Goal: Obtain resource: Download file/media

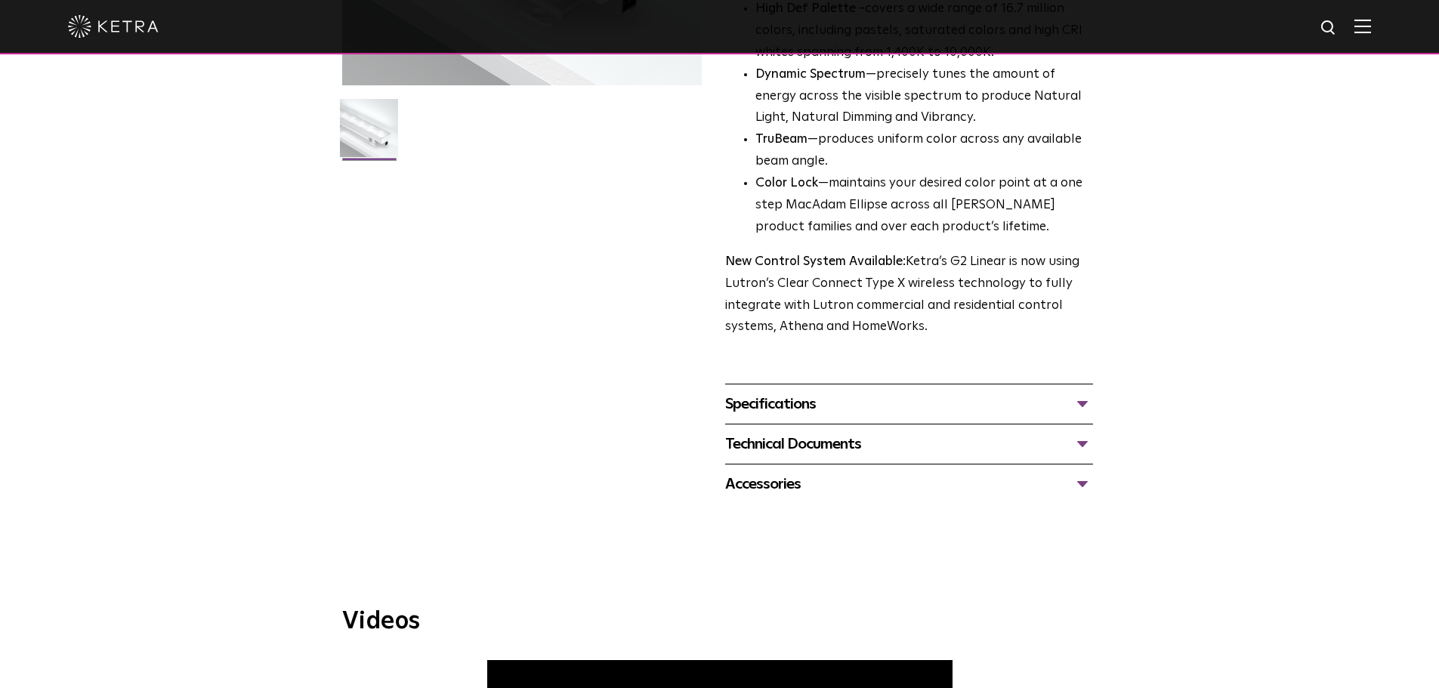
scroll to position [384, 0]
click at [786, 400] on div "Specifications" at bounding box center [909, 406] width 368 height 24
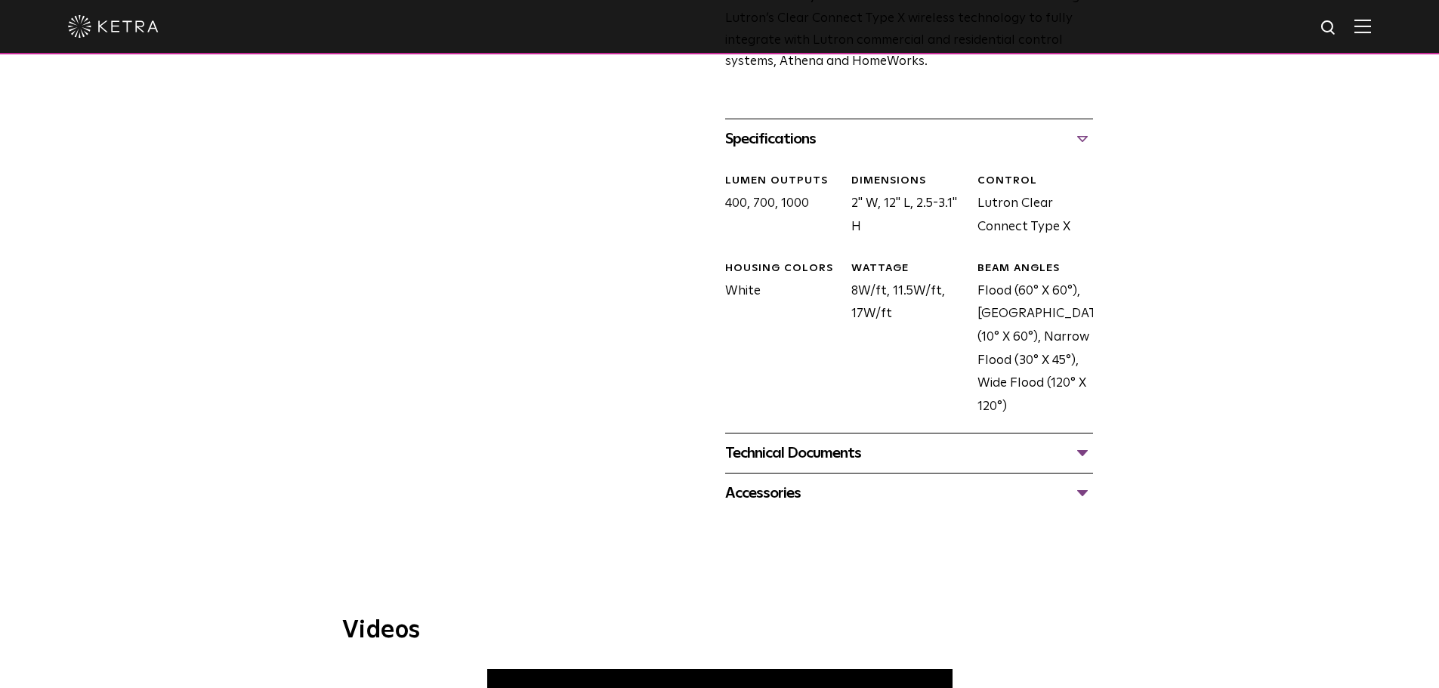
scroll to position [686, 0]
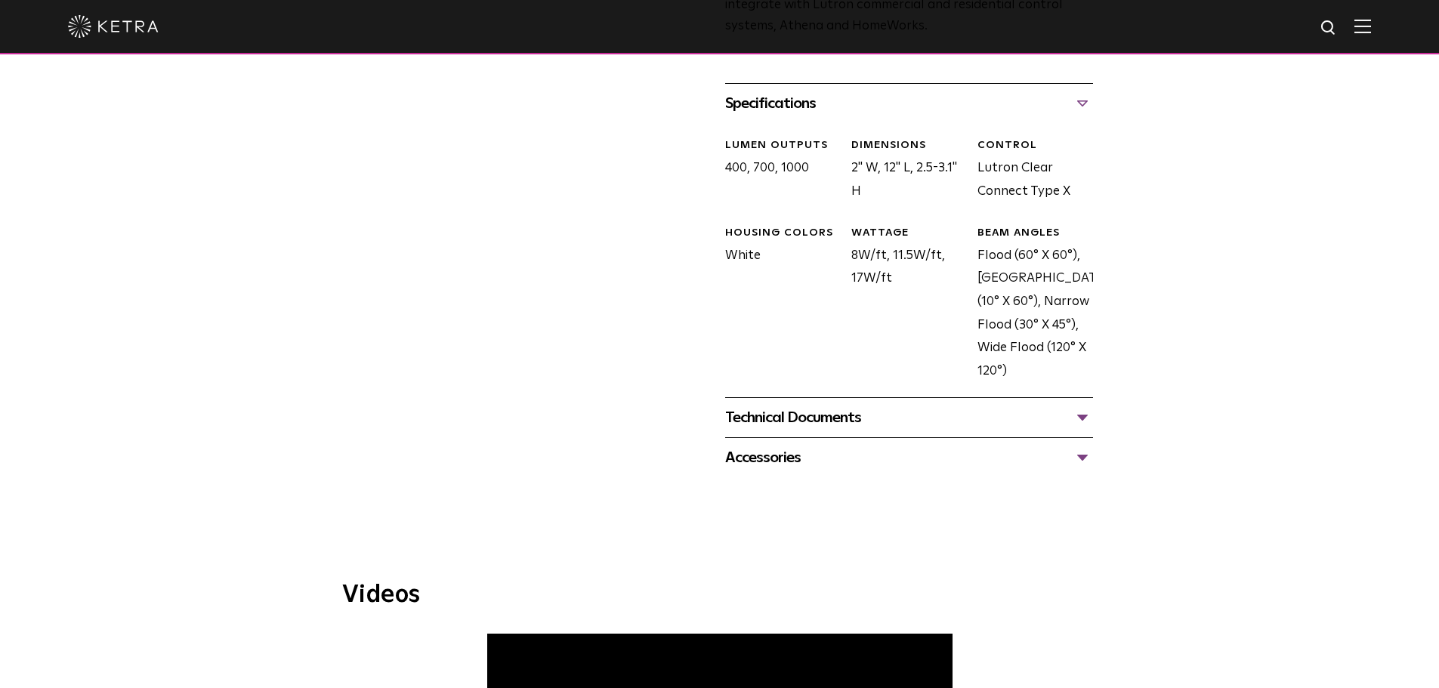
click at [819, 414] on div "Technical Documents" at bounding box center [909, 418] width 368 height 24
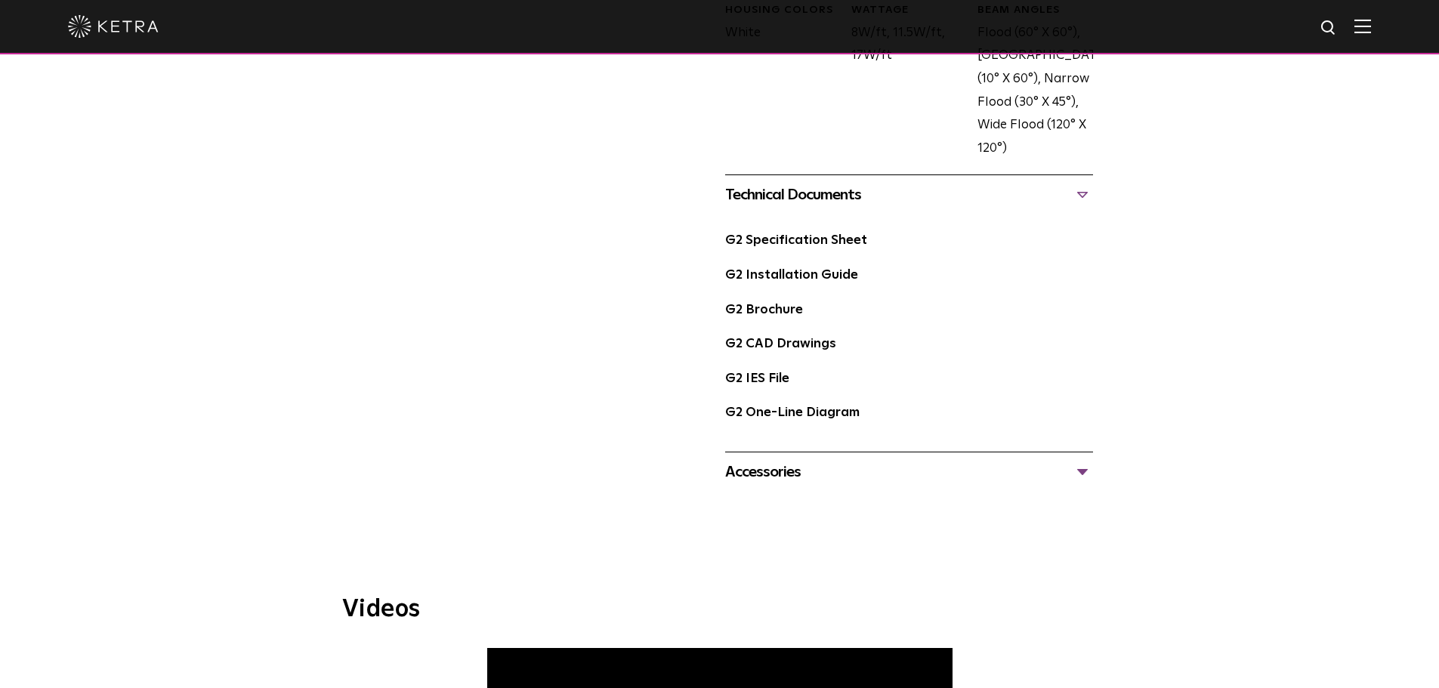
scroll to position [913, 0]
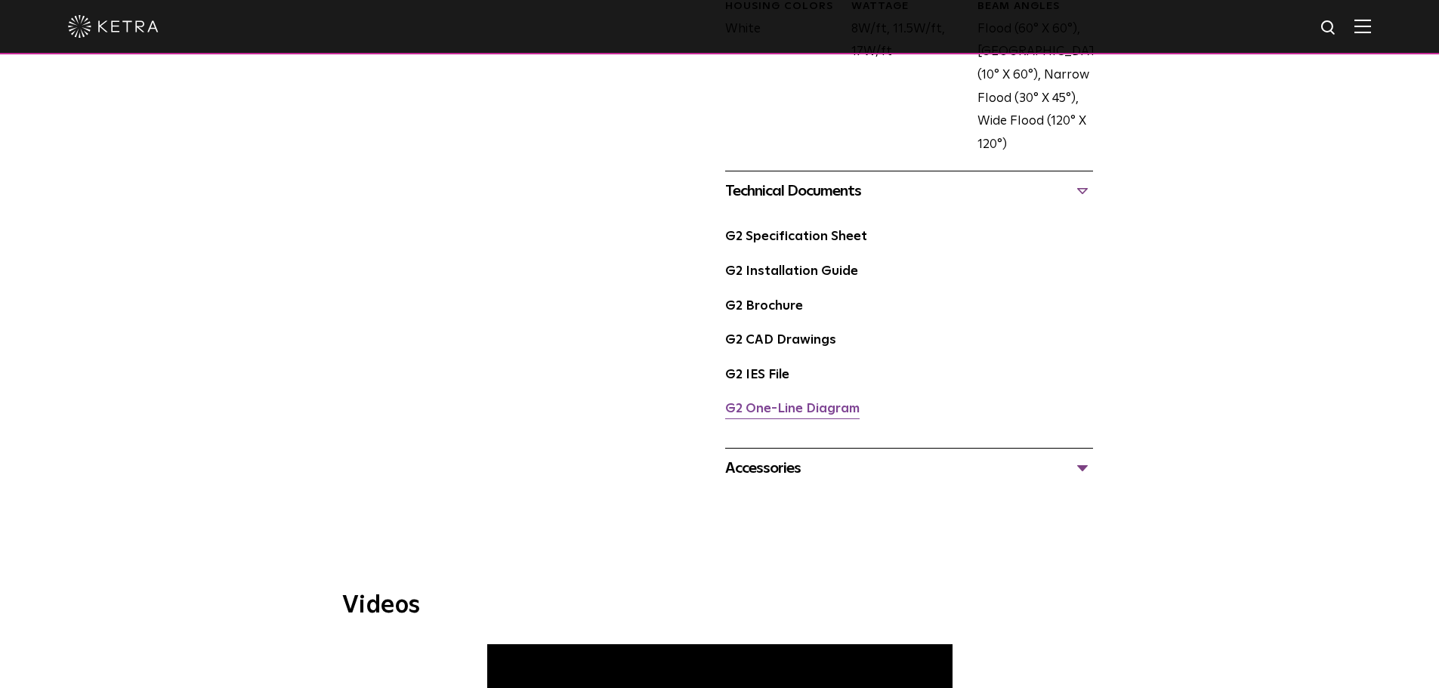
click at [810, 410] on link "G2 One-Line Diagram" at bounding box center [792, 409] width 134 height 13
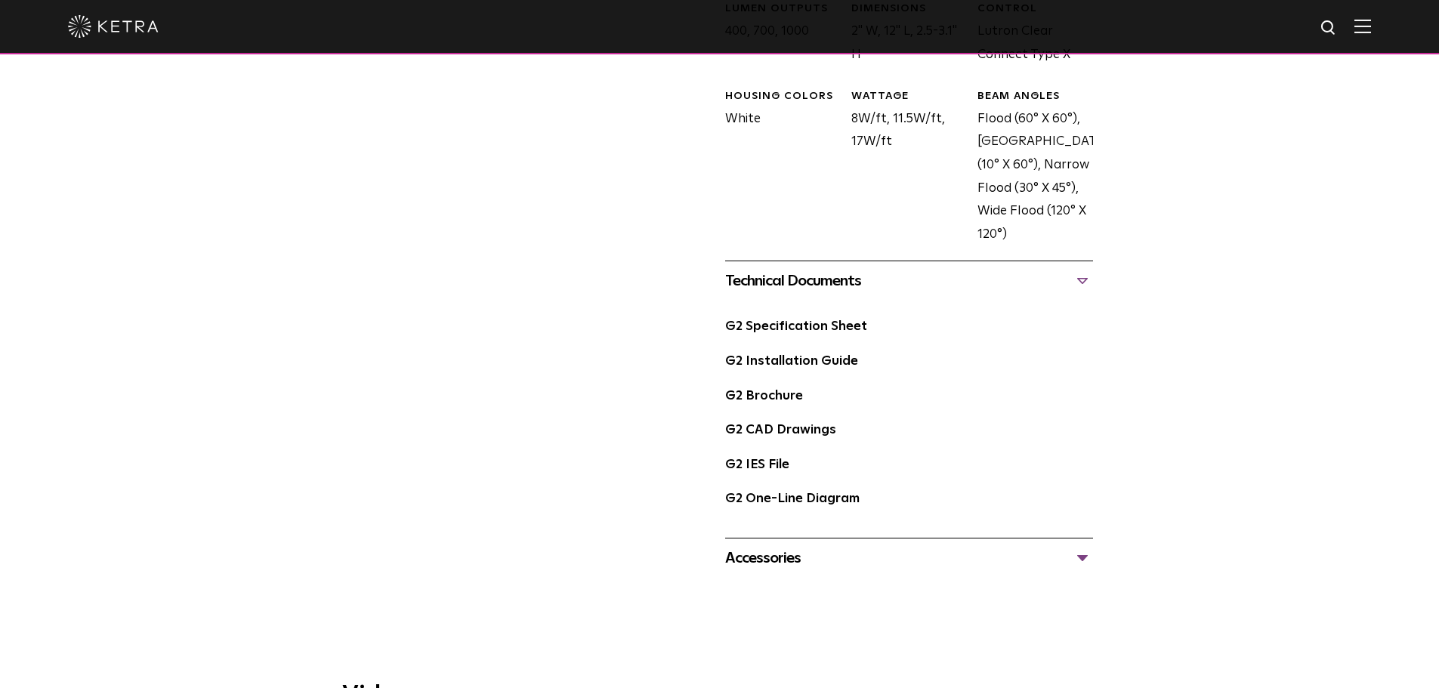
scroll to position [907, 0]
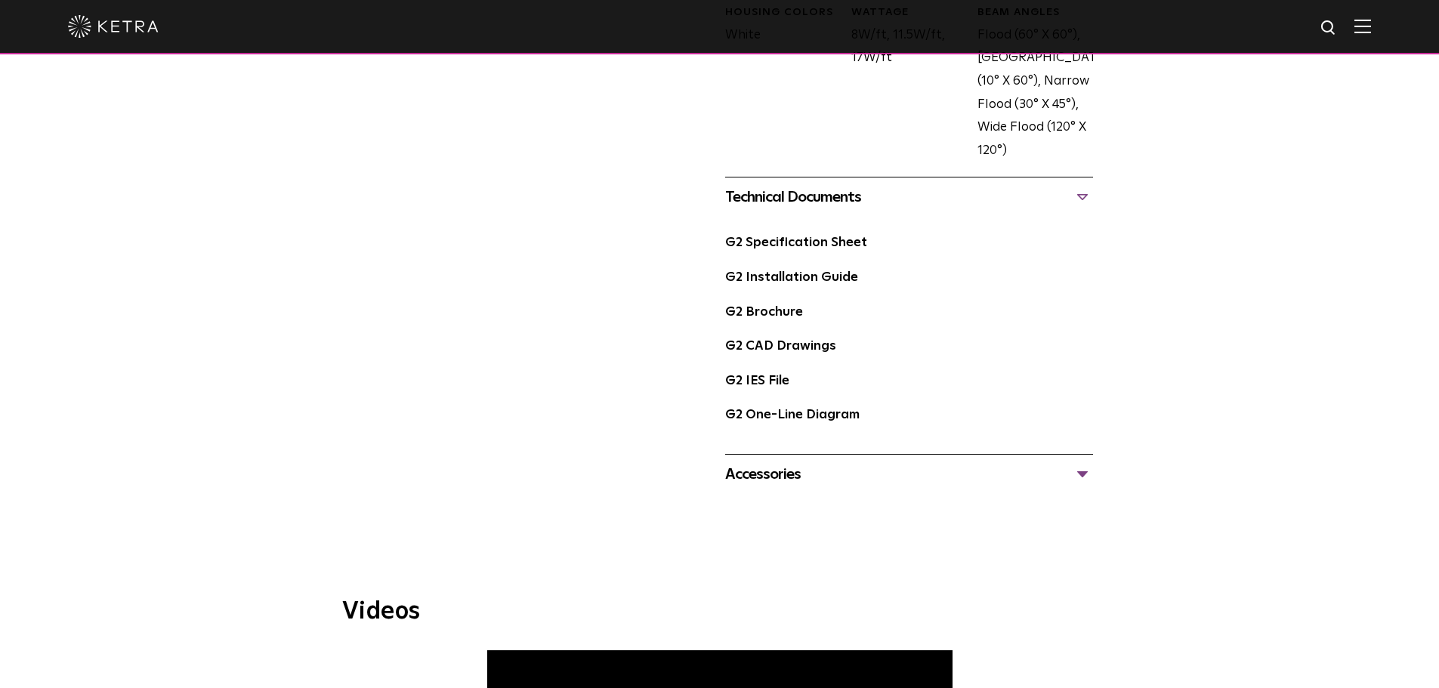
click at [829, 199] on div "Technical Documents" at bounding box center [909, 197] width 368 height 24
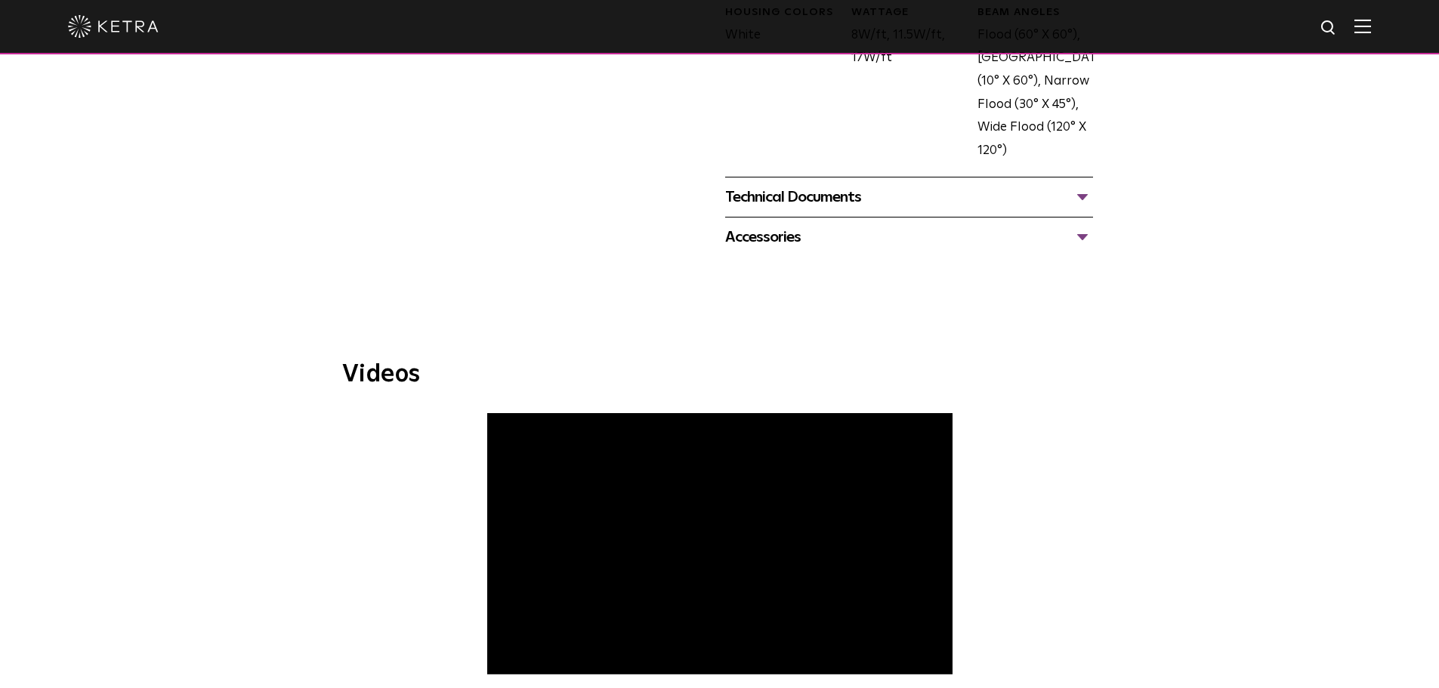
click at [829, 199] on div "Technical Documents" at bounding box center [909, 197] width 368 height 24
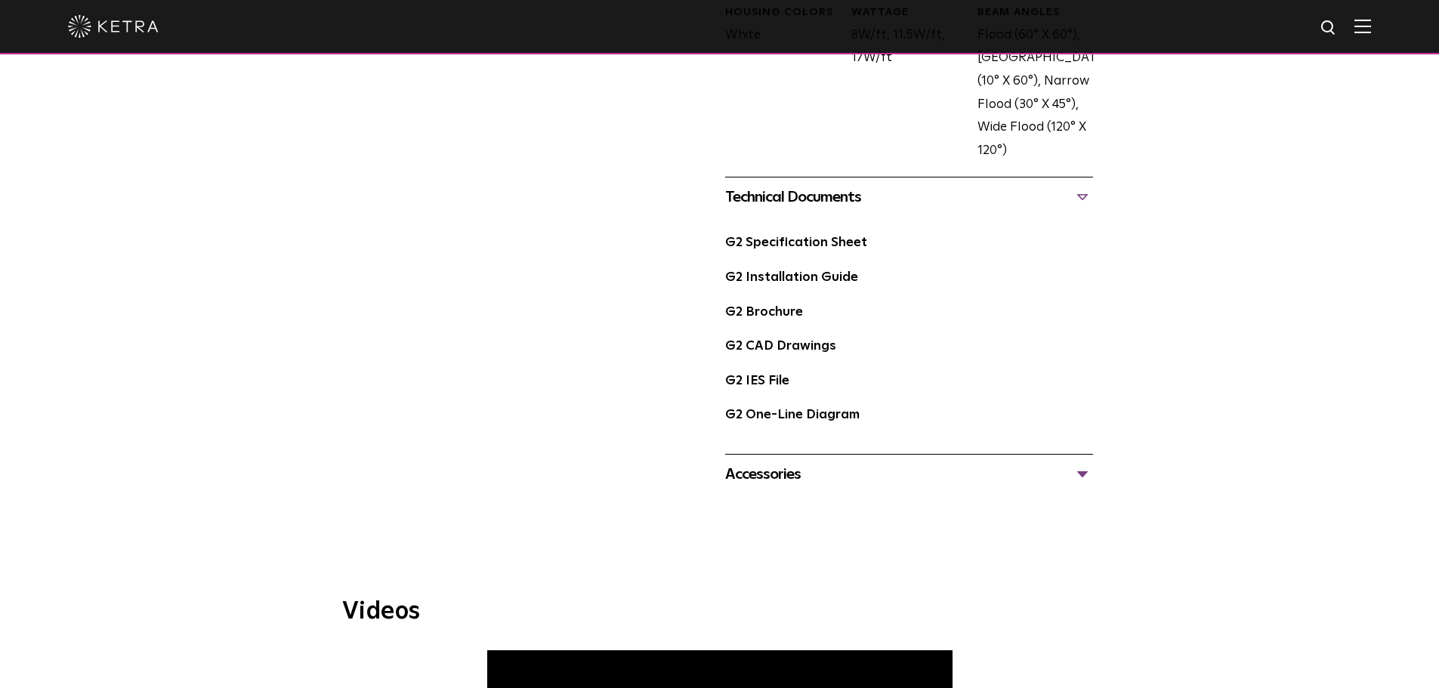
click at [775, 322] on div "G2 Brochure" at bounding box center [909, 318] width 368 height 35
click at [775, 312] on link "G2 Brochure" at bounding box center [764, 312] width 78 height 13
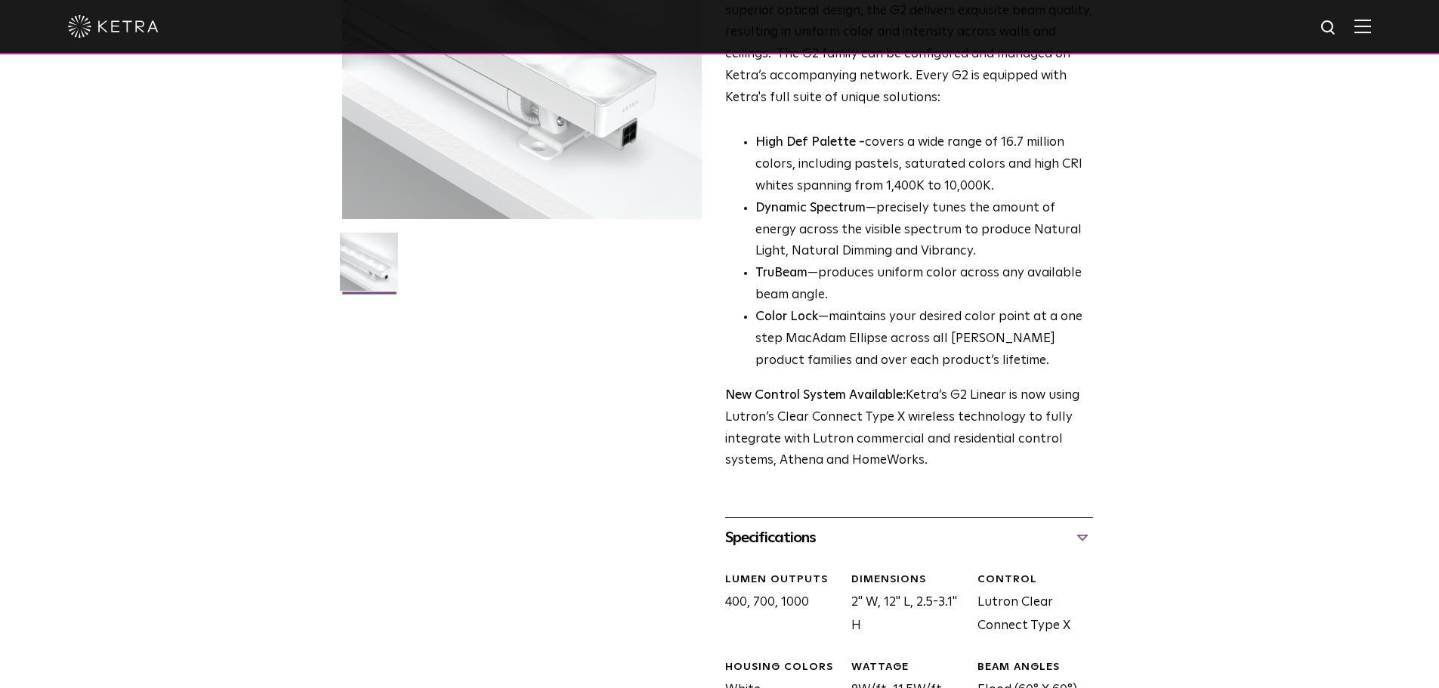
scroll to position [0, 0]
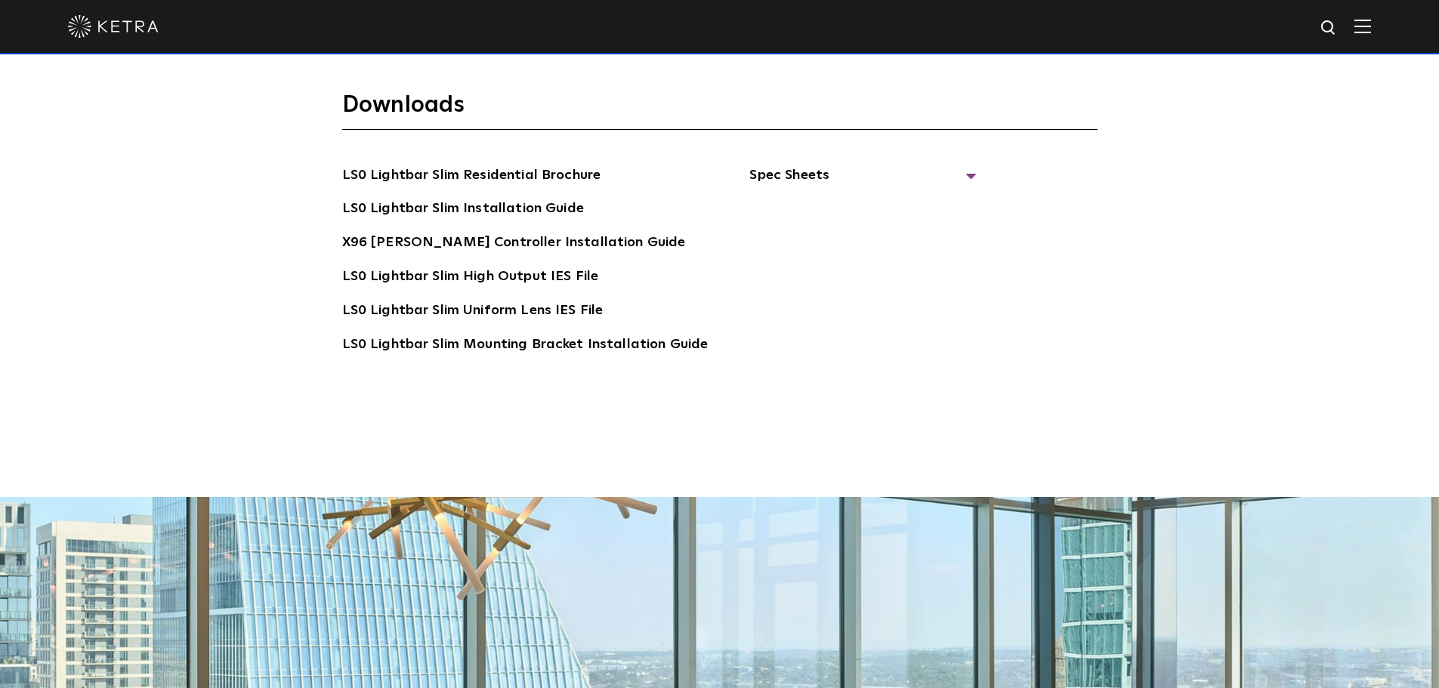
scroll to position [3098, 0]
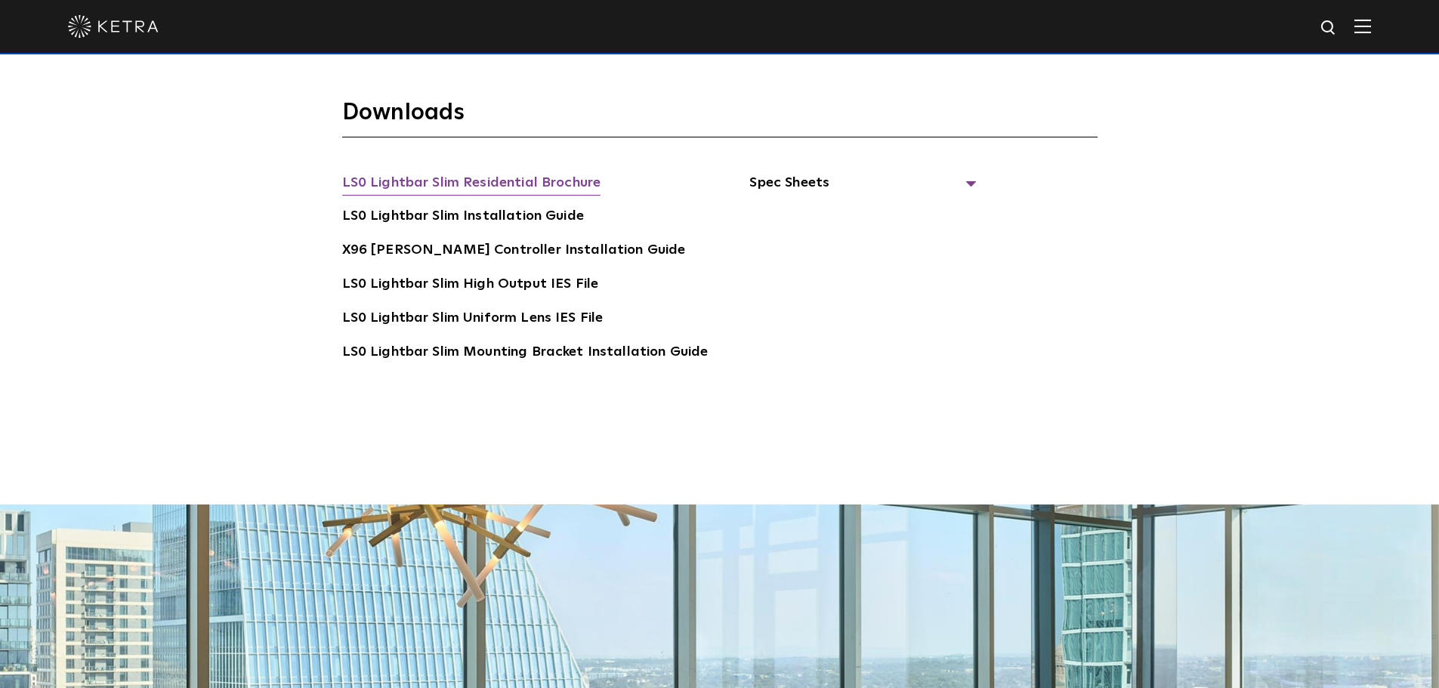
click at [509, 172] on link "LS0 Lightbar Slim Residential Brochure" at bounding box center [471, 184] width 259 height 24
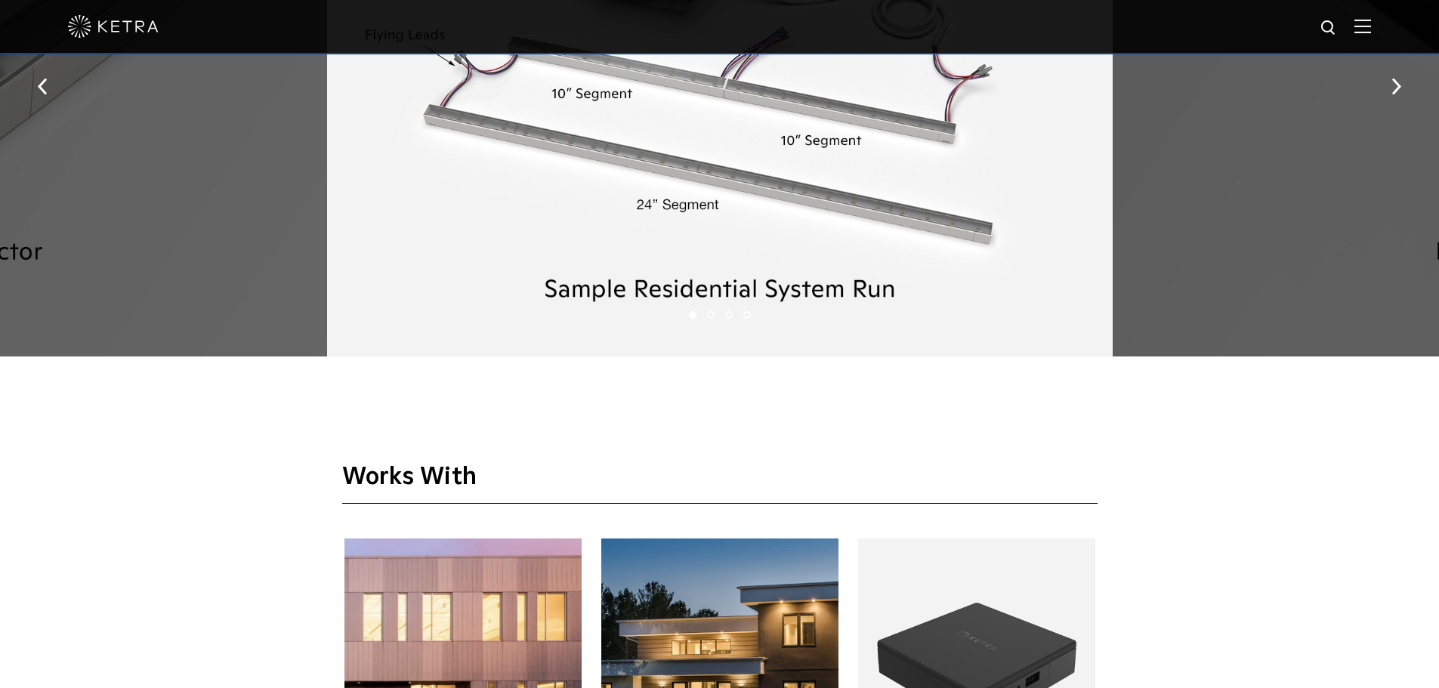
scroll to position [2720, 0]
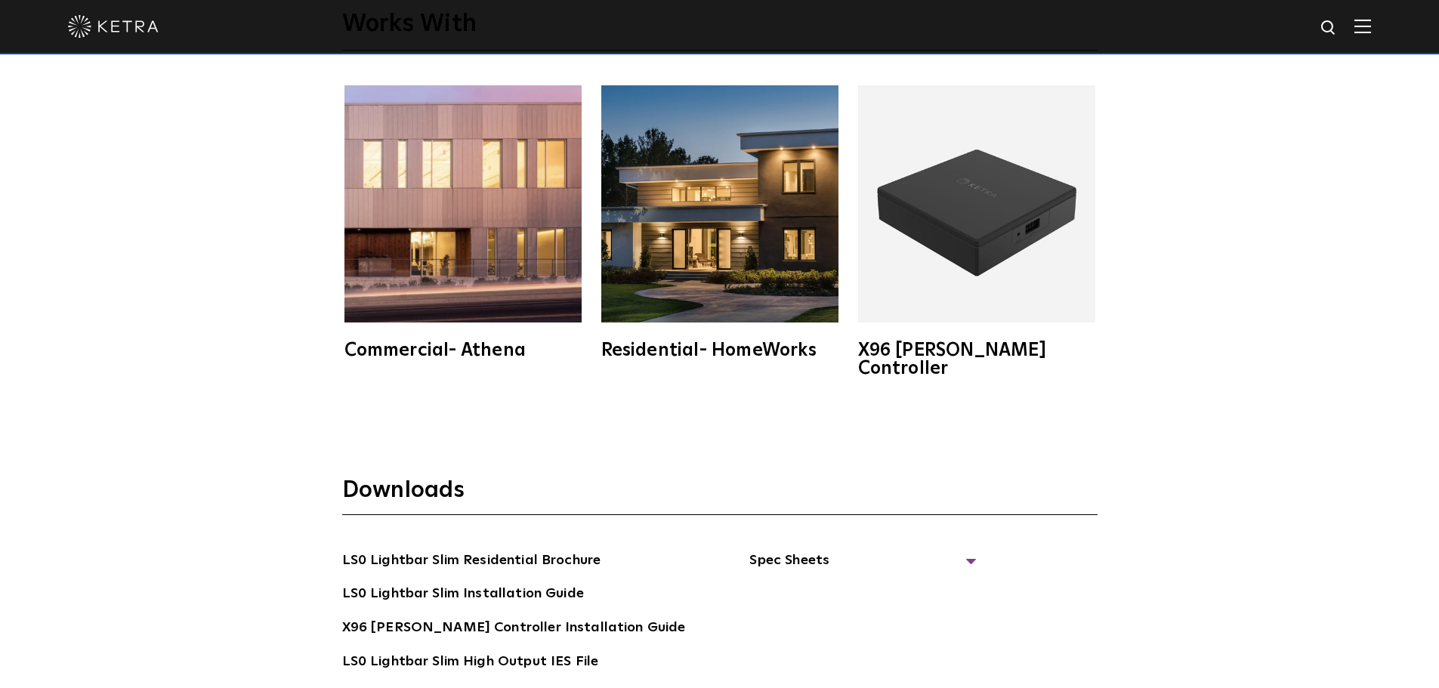
click at [703, 299] on img at bounding box center [719, 203] width 237 height 237
